Goal: Information Seeking & Learning: Learn about a topic

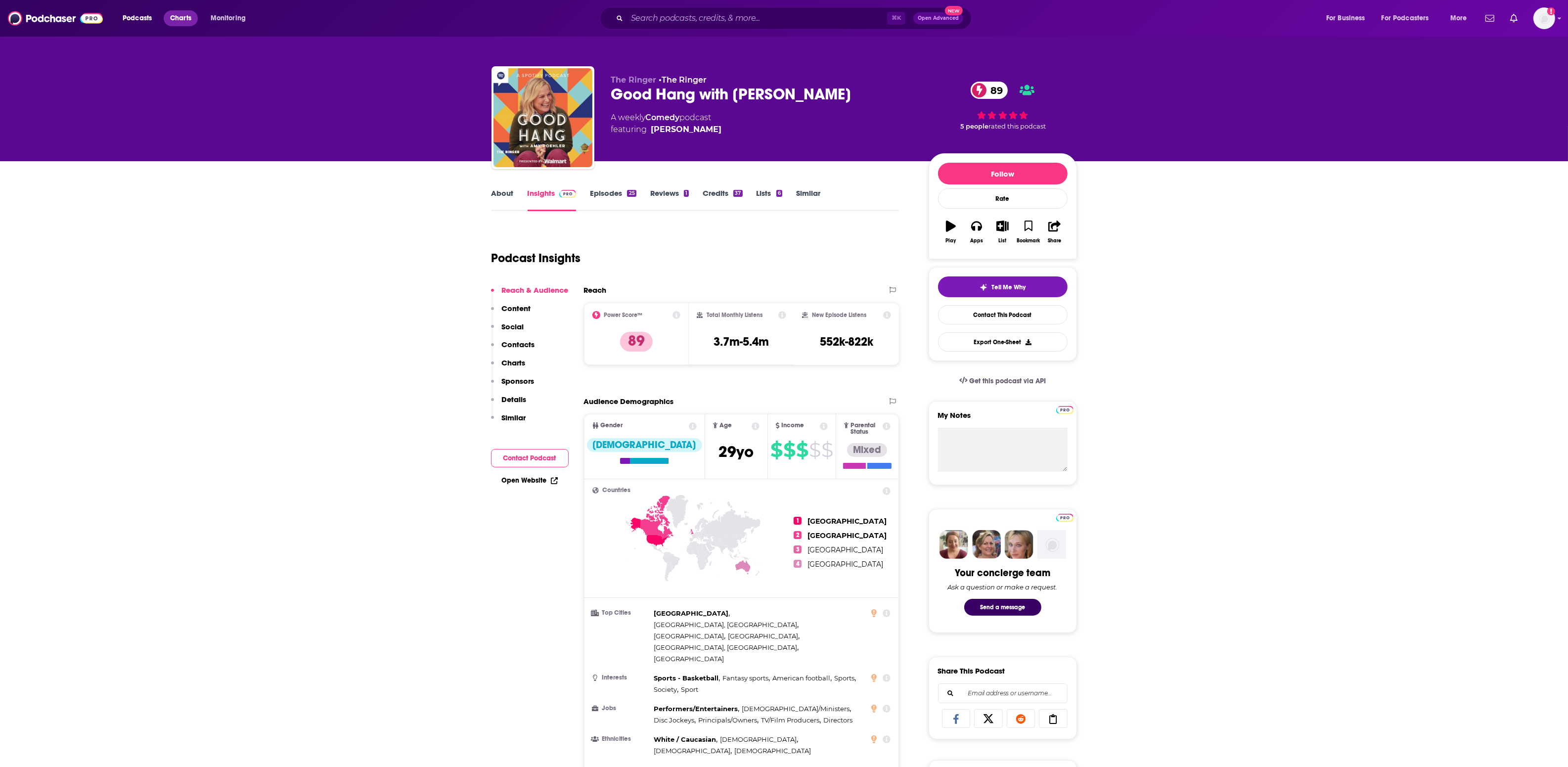
click at [175, 19] on span "Charts" at bounding box center [180, 18] width 21 height 14
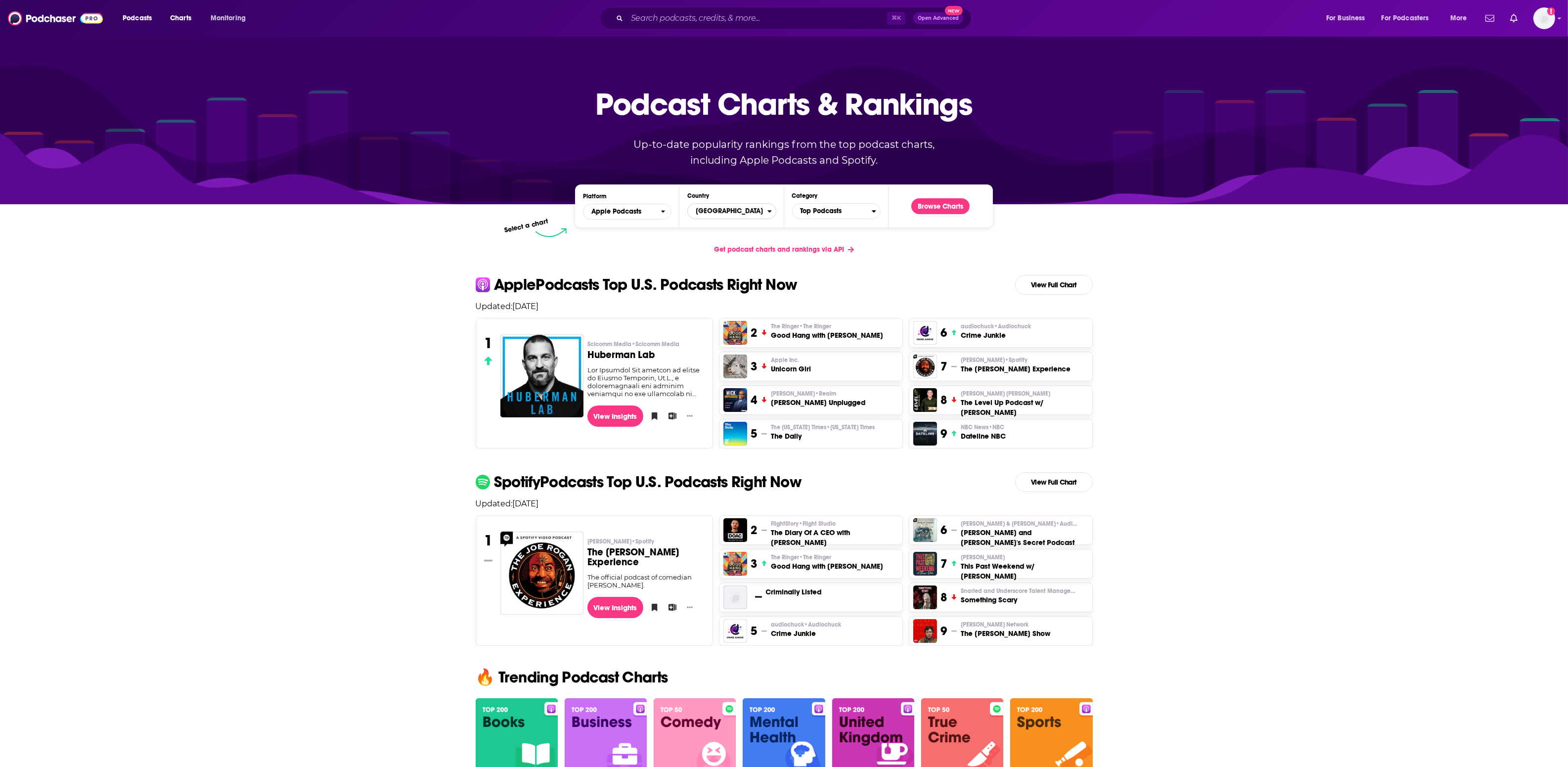
click at [715, 218] on span "[GEOGRAPHIC_DATA]" at bounding box center [727, 211] width 79 height 17
click at [727, 227] on input "Countries" at bounding box center [731, 227] width 80 height 13
type input "[GEOGRAPHIC_DATA]"
click at [710, 247] on button "[GEOGRAPHIC_DATA]" at bounding box center [731, 243] width 80 height 12
click at [925, 201] on button "Browse Charts" at bounding box center [940, 206] width 58 height 16
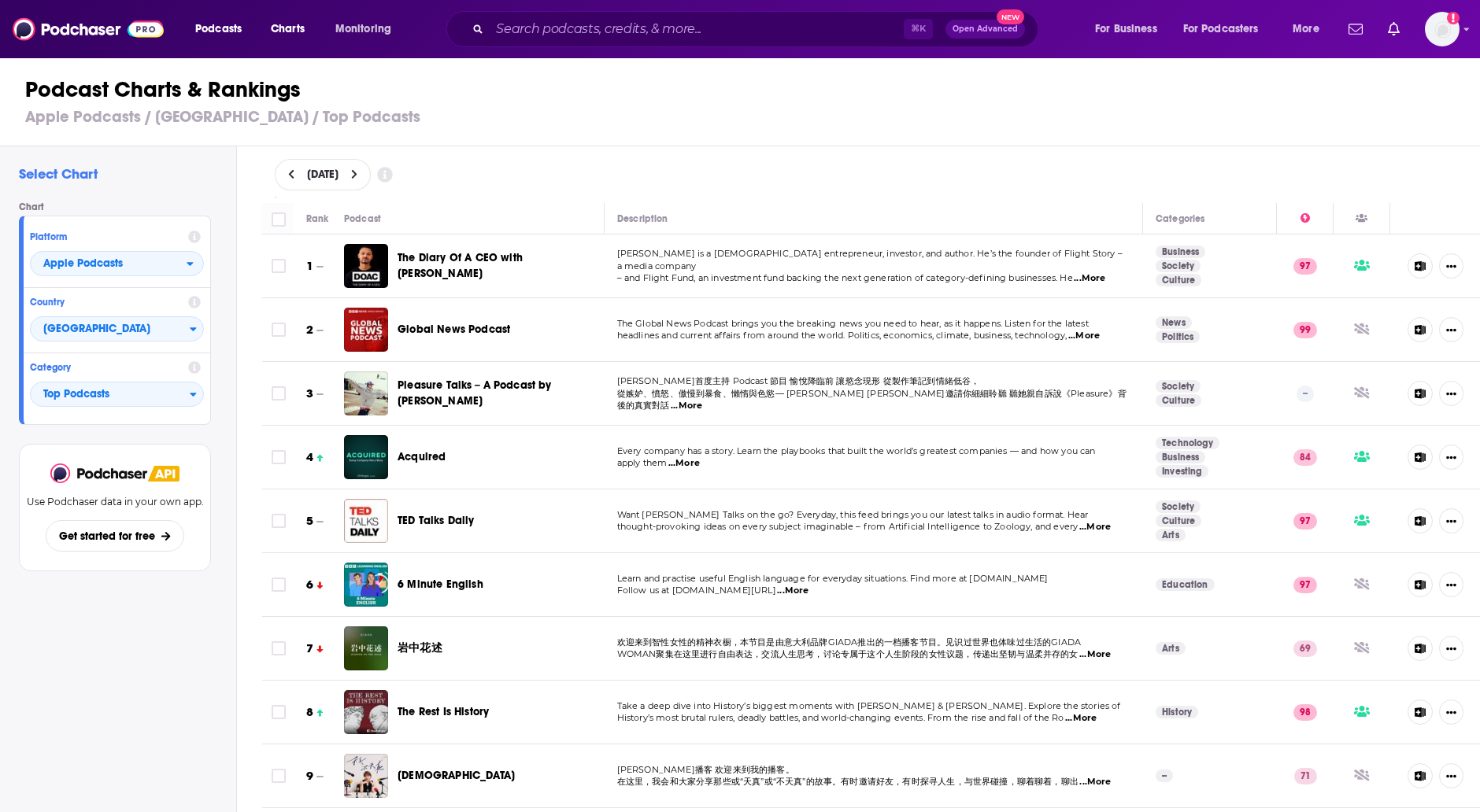
click at [1294, 260] on p "97" at bounding box center [1306, 265] width 23 height 16
click at [1301, 217] on icon at bounding box center [1306, 218] width 10 height 10
click at [422, 262] on span "The Diary Of A CEO with [PERSON_NAME]" at bounding box center [459, 265] width 125 height 29
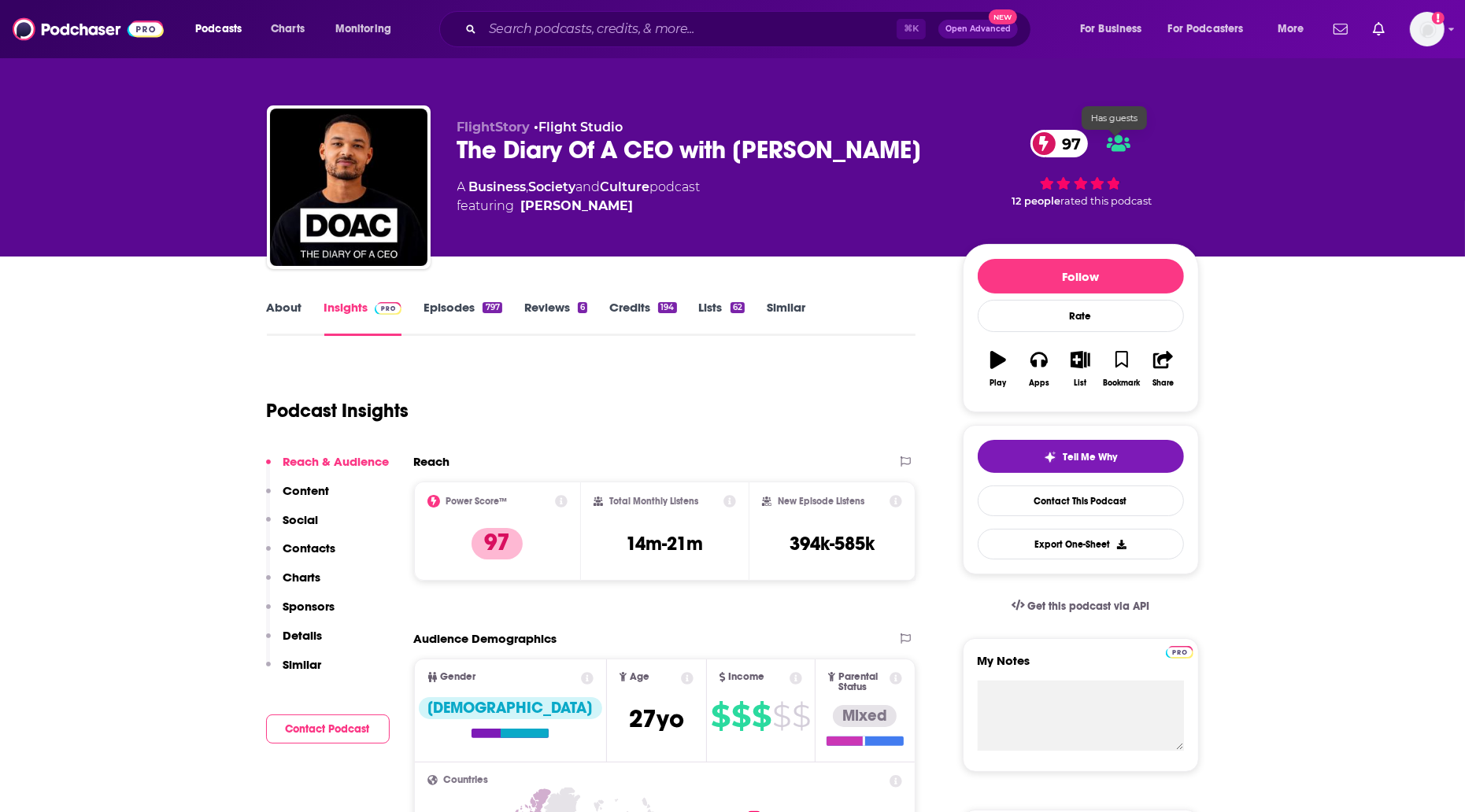
click at [1052, 144] on span at bounding box center [1044, 143] width 27 height 27
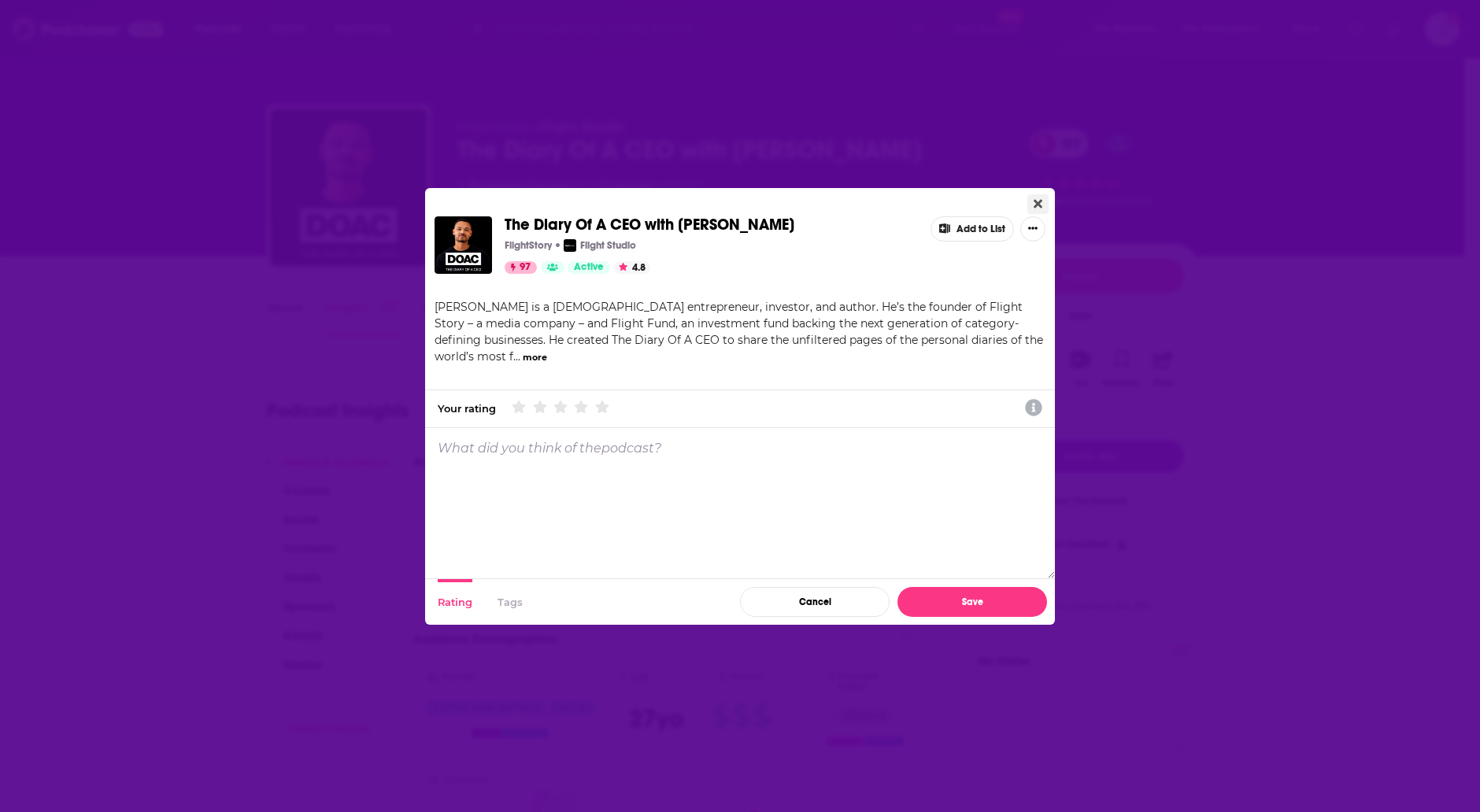
click at [1041, 202] on icon "Close" at bounding box center [1038, 203] width 9 height 9
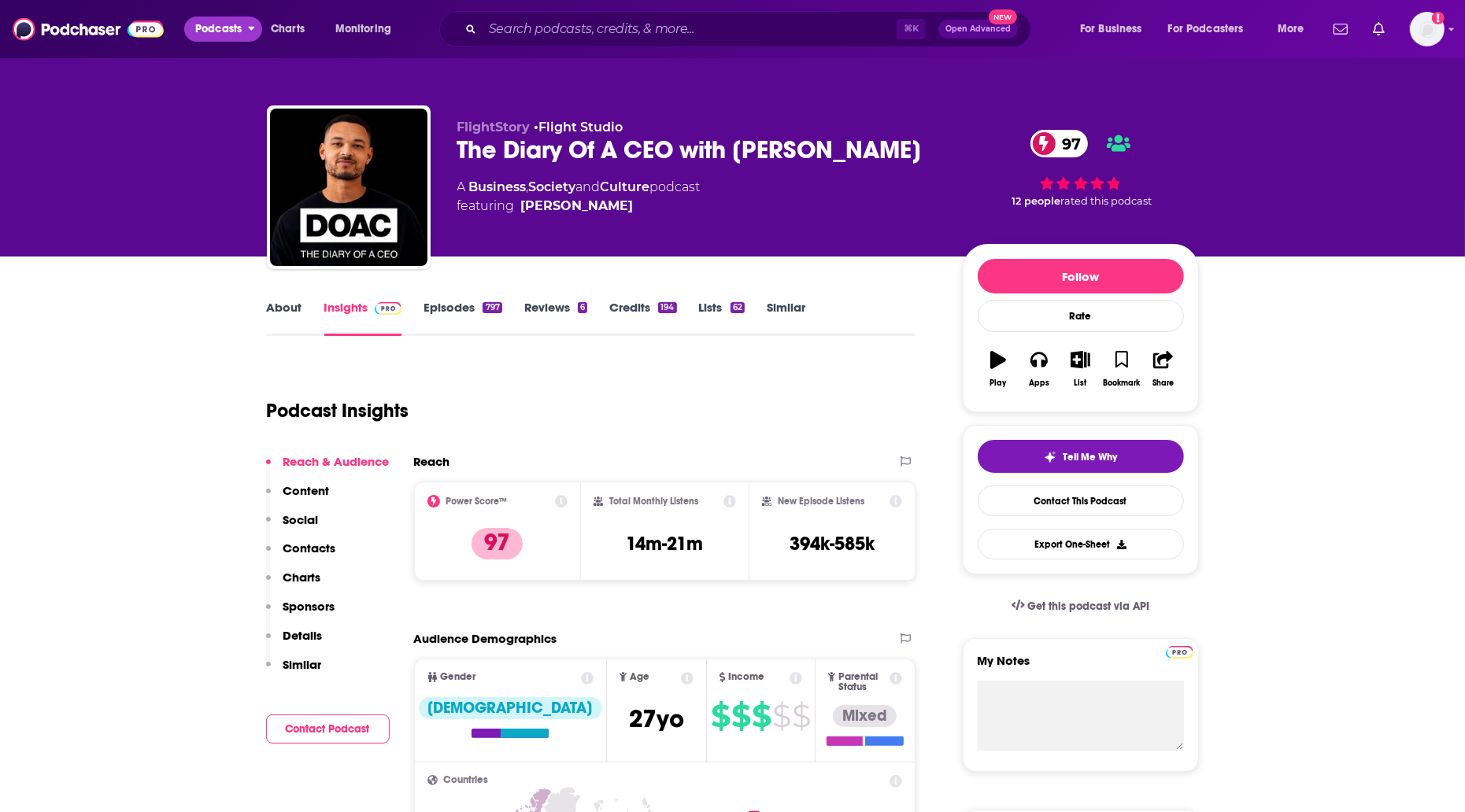
click at [216, 31] on span "Podcasts" at bounding box center [218, 29] width 47 height 22
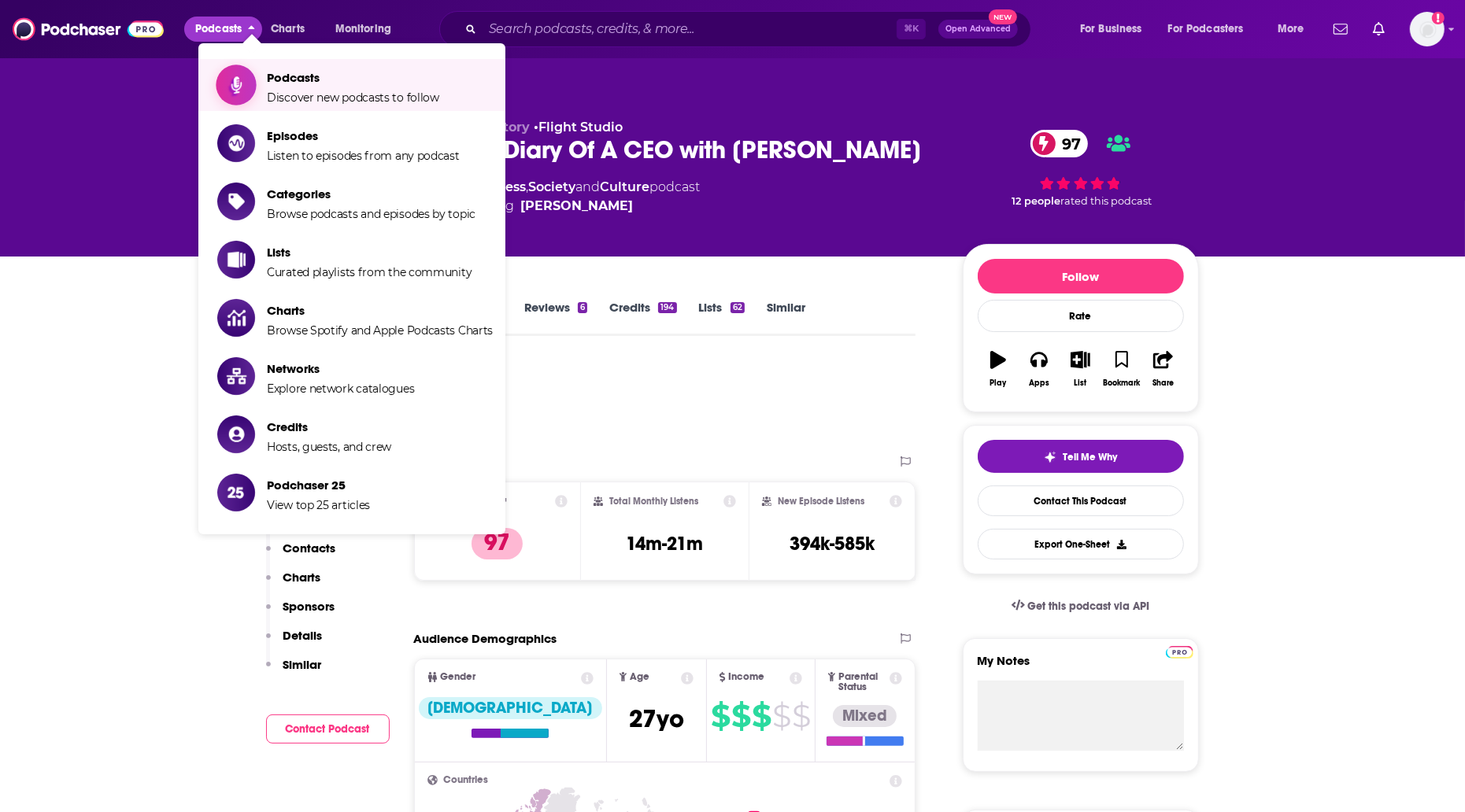
click at [296, 78] on span "Podcasts" at bounding box center [353, 77] width 172 height 15
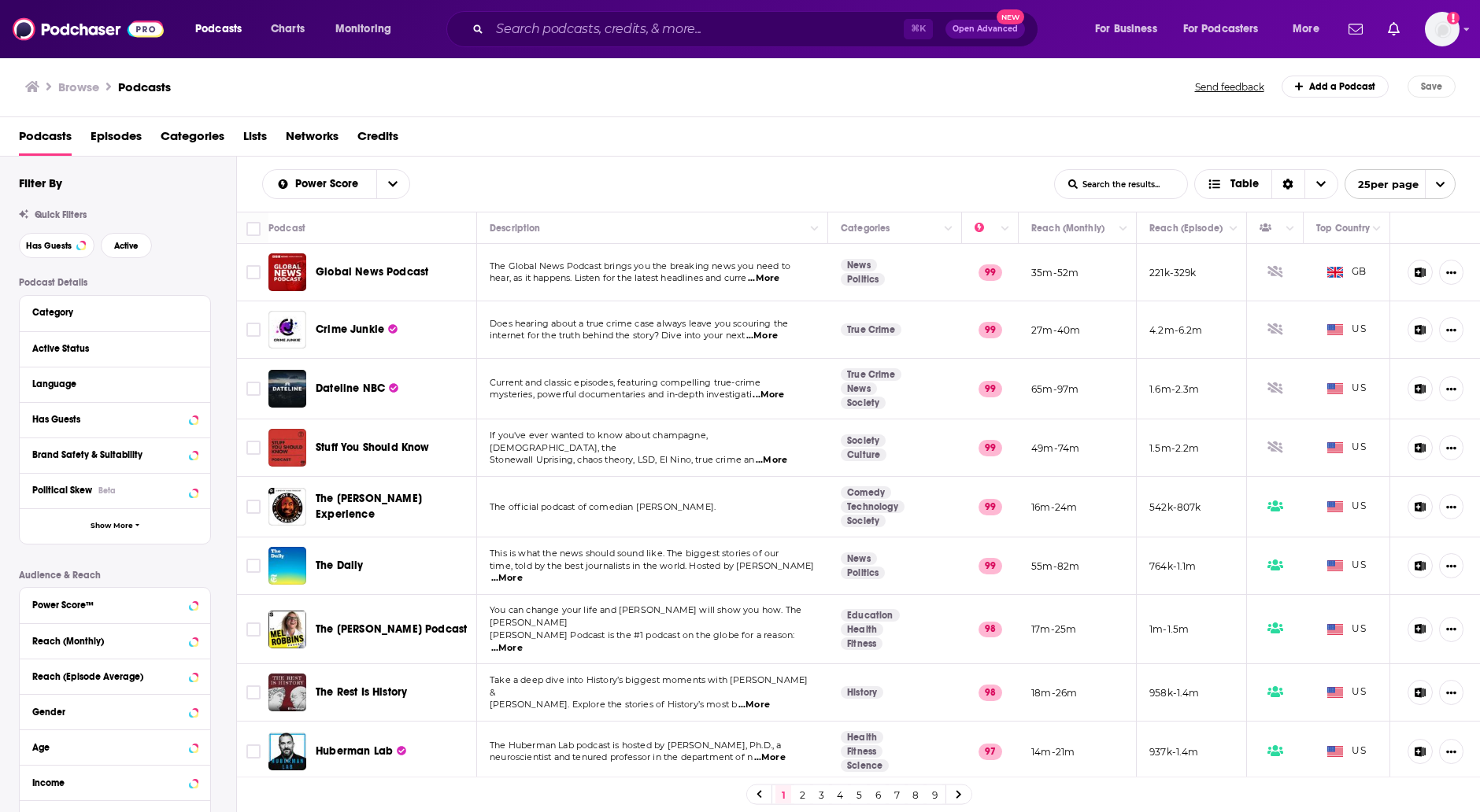
scroll to position [360, 0]
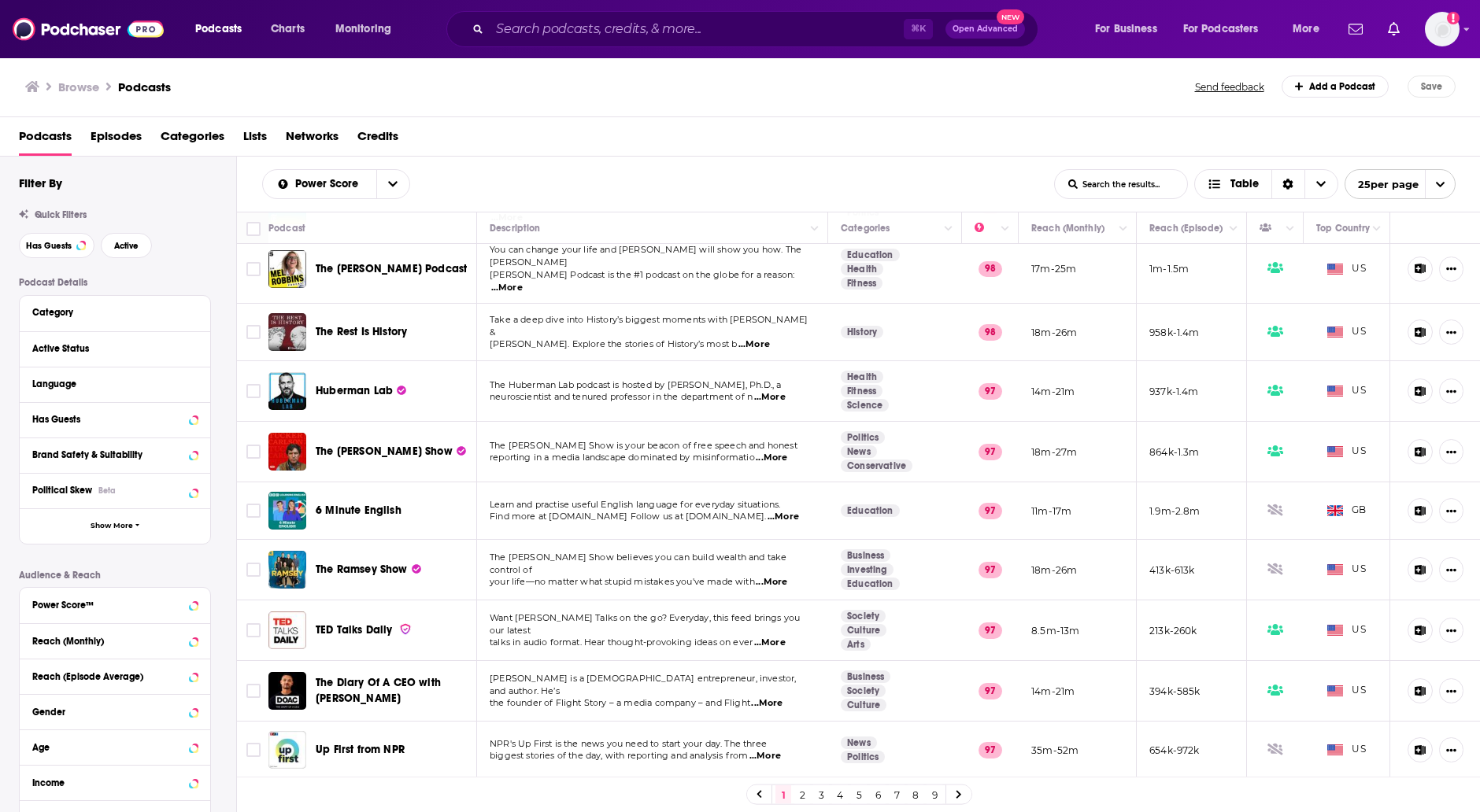
click at [860, 796] on link "5" at bounding box center [859, 795] width 16 height 18
